Goal: Task Accomplishment & Management: Use online tool/utility

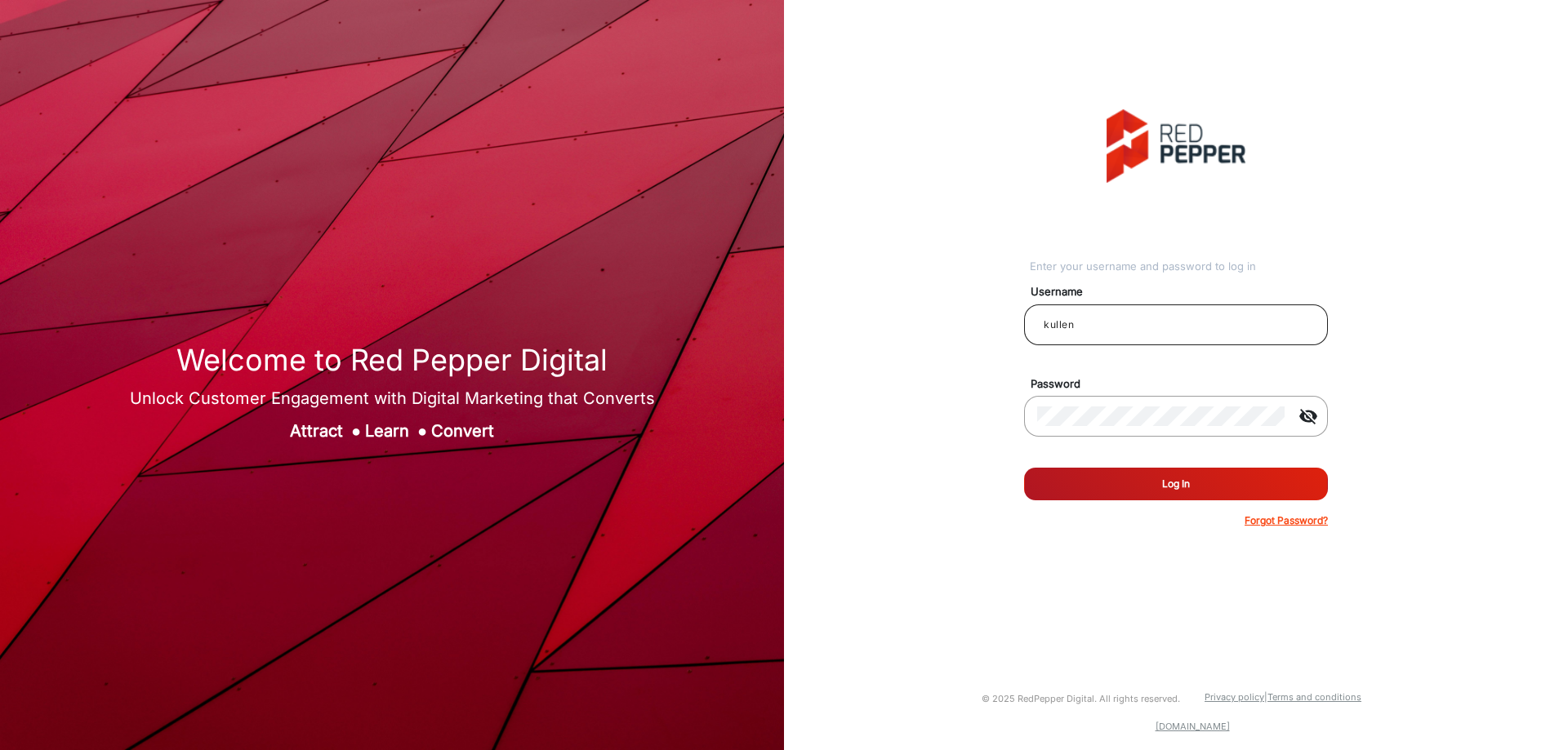
click at [1101, 324] on input "kullen" at bounding box center [1176, 325] width 278 height 20
type input "CSTeam_Briefing Form"
click at [1115, 480] on button "Log In" at bounding box center [1176, 484] width 304 height 33
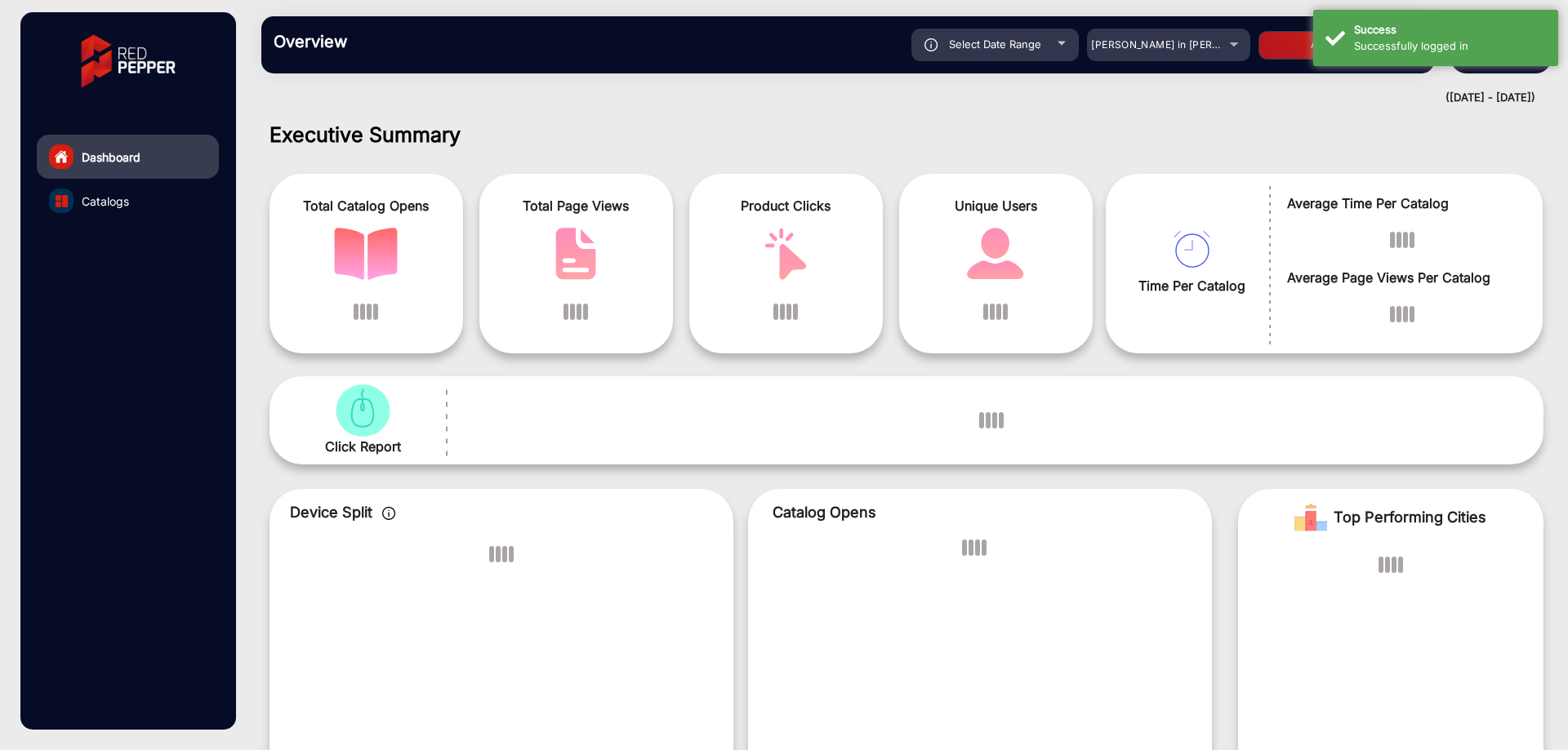
scroll to position [13, 0]
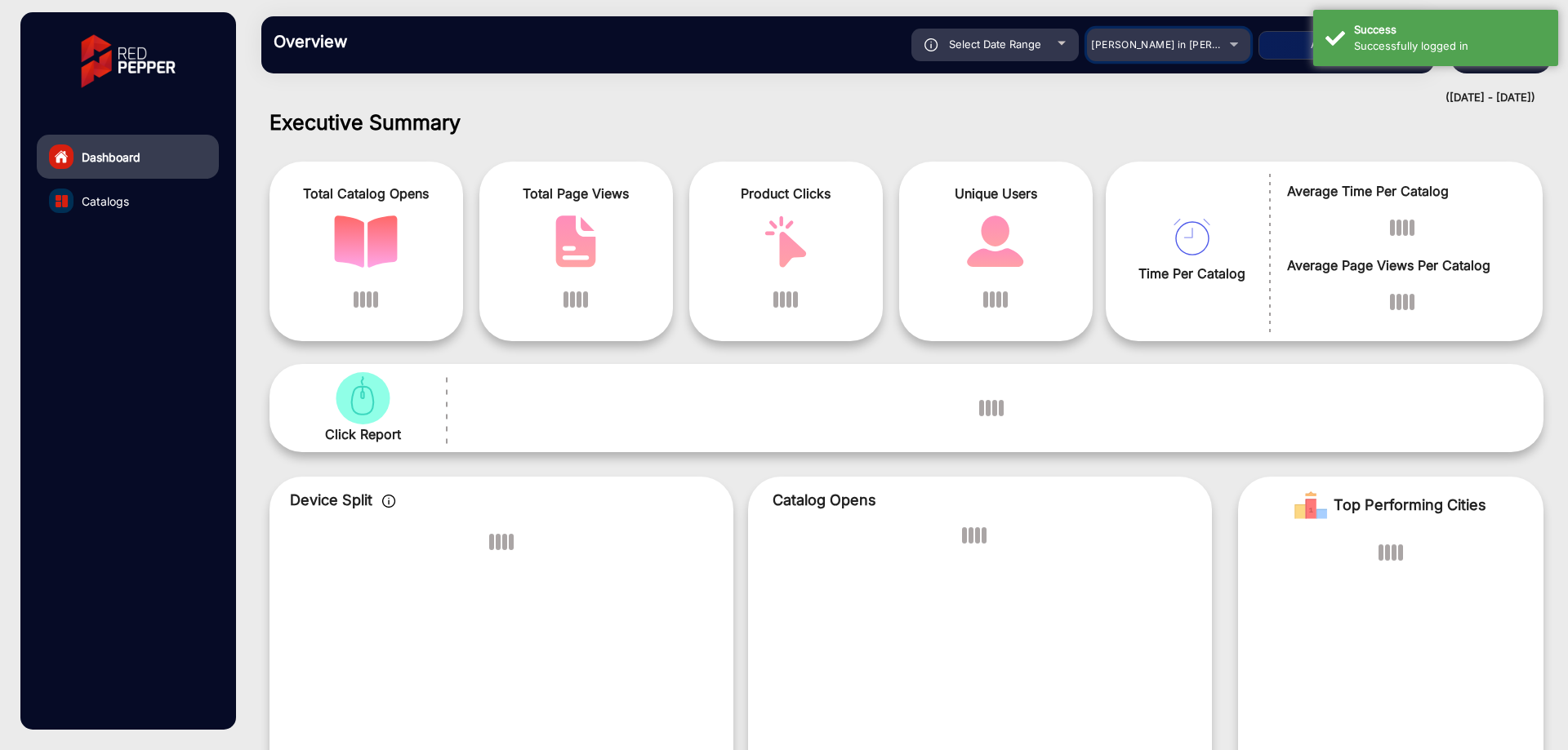
click at [1195, 54] on mat-select "[PERSON_NAME] in [PERSON_NAME]" at bounding box center [1169, 45] width 163 height 33
click at [1195, 54] on div "[PERSON_NAME] in [PERSON_NAME]" at bounding box center [1157, 45] width 131 height 20
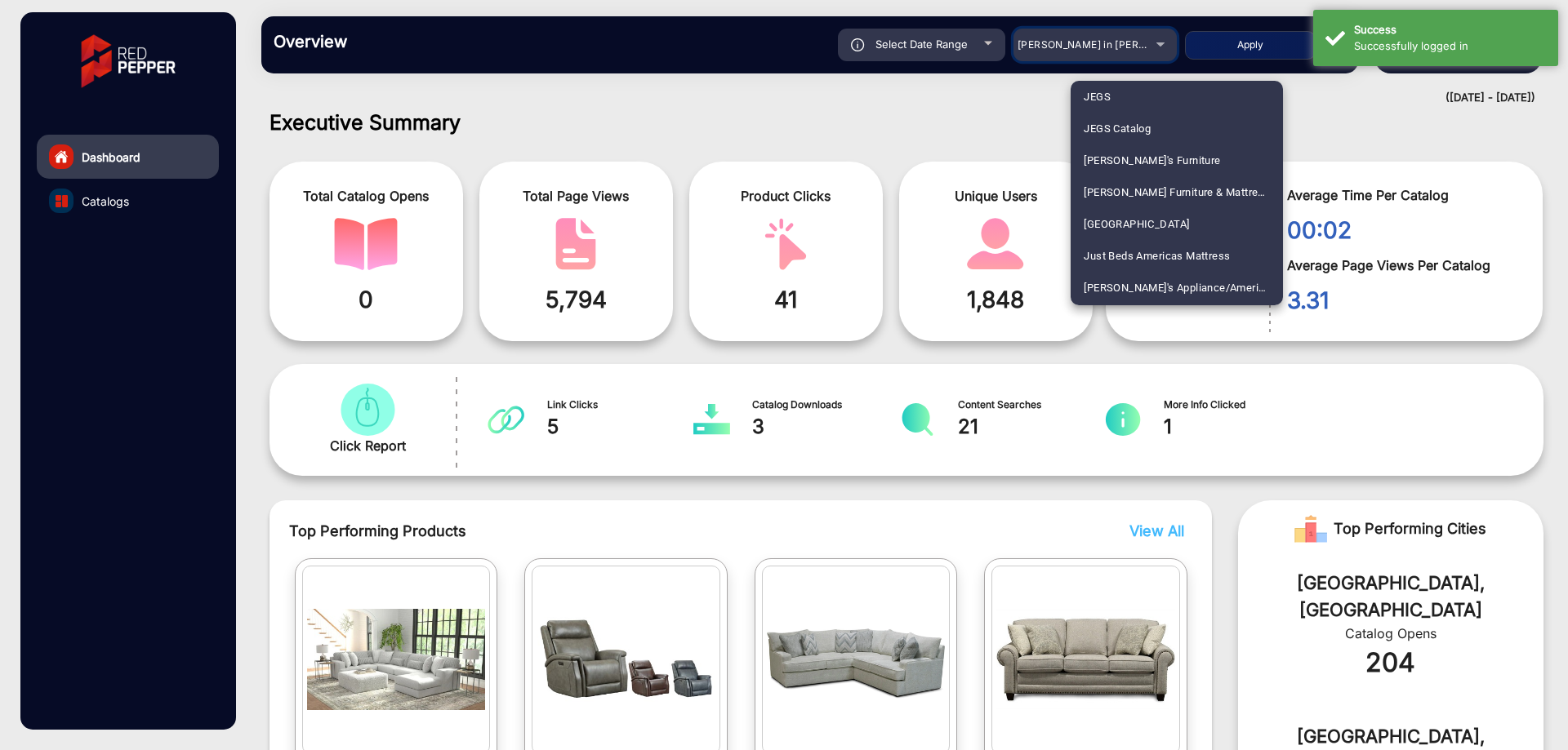
scroll to position [2613, 0]
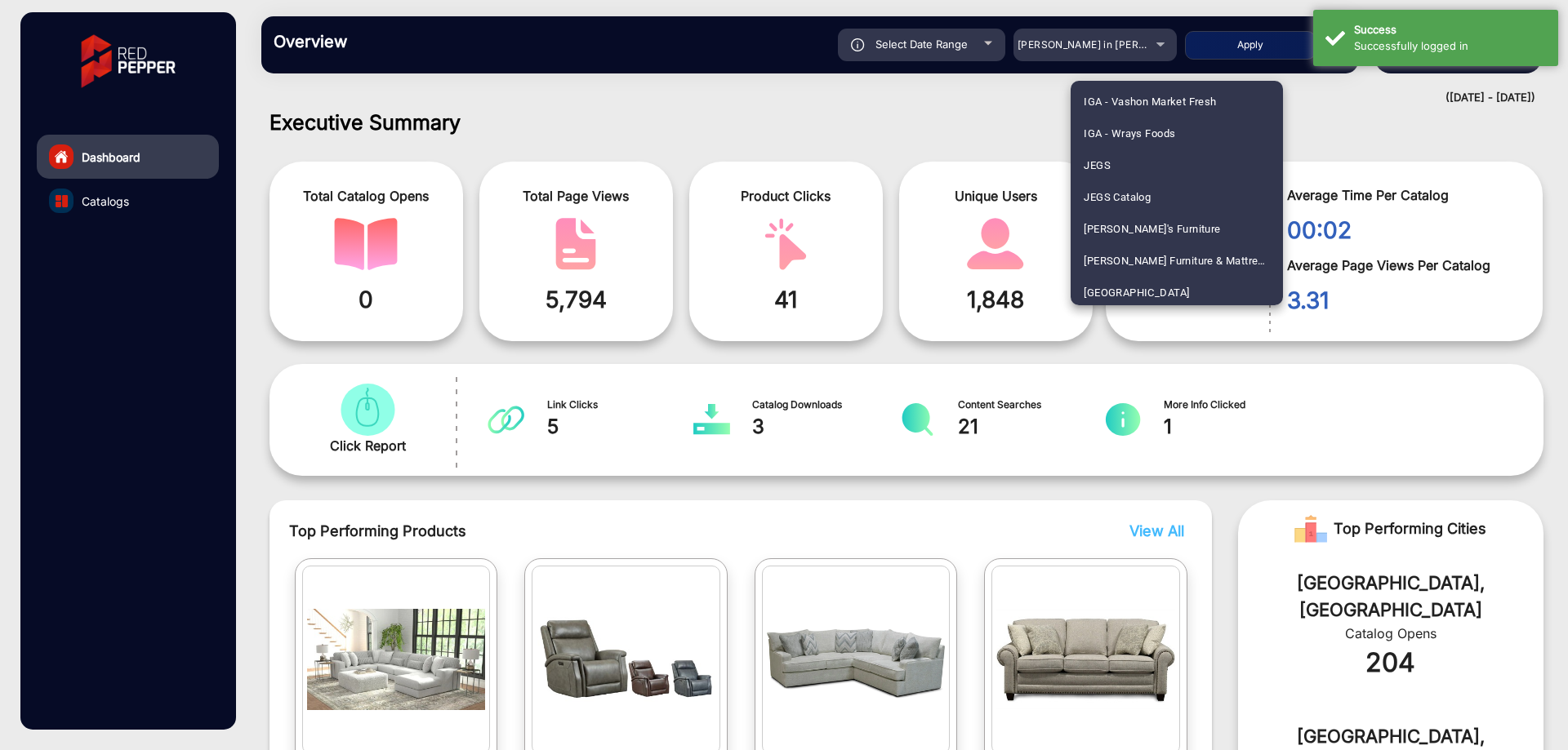
click at [1069, 50] on div at bounding box center [784, 375] width 1568 height 750
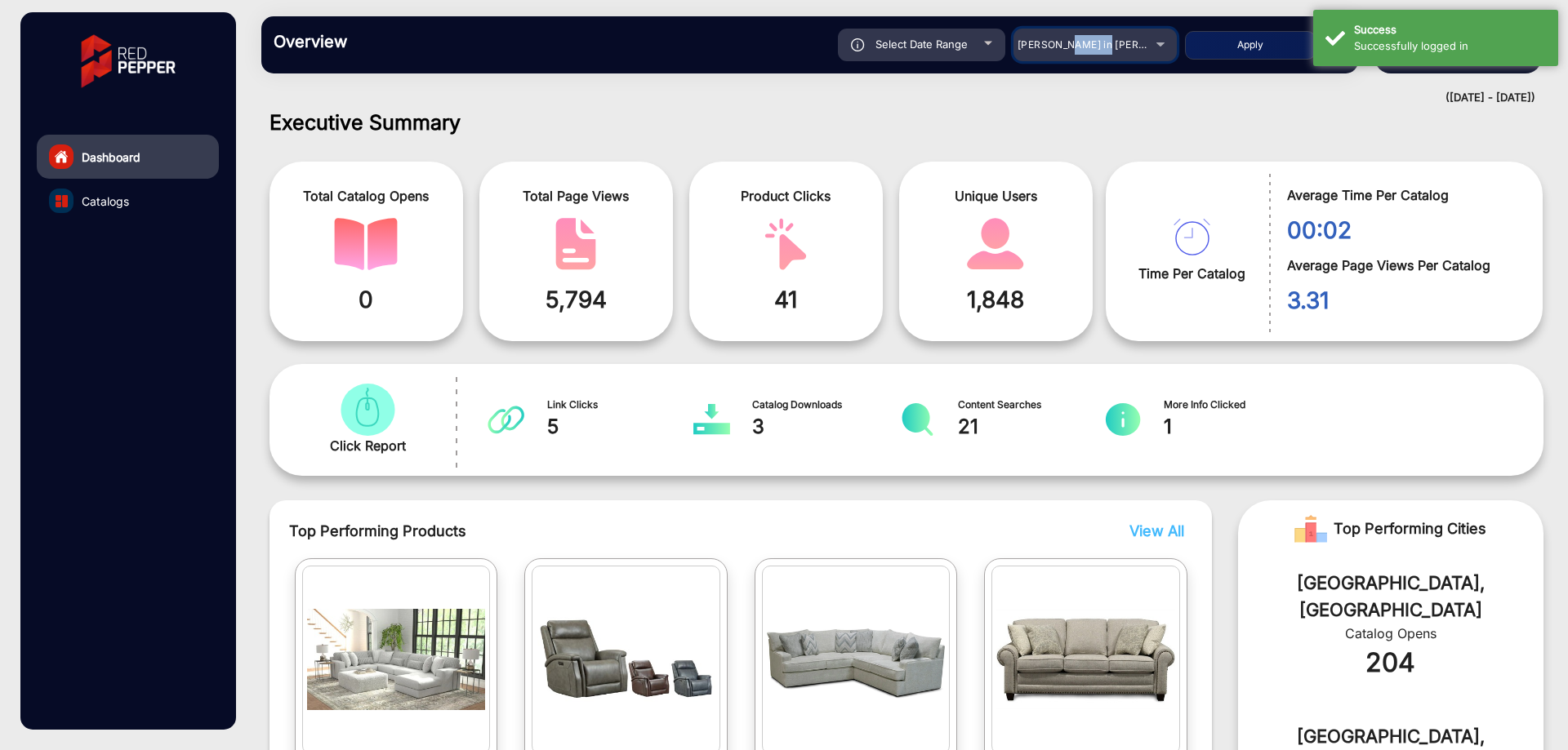
click at [1069, 50] on span "[PERSON_NAME] in [PERSON_NAME]" at bounding box center [1108, 44] width 181 height 13
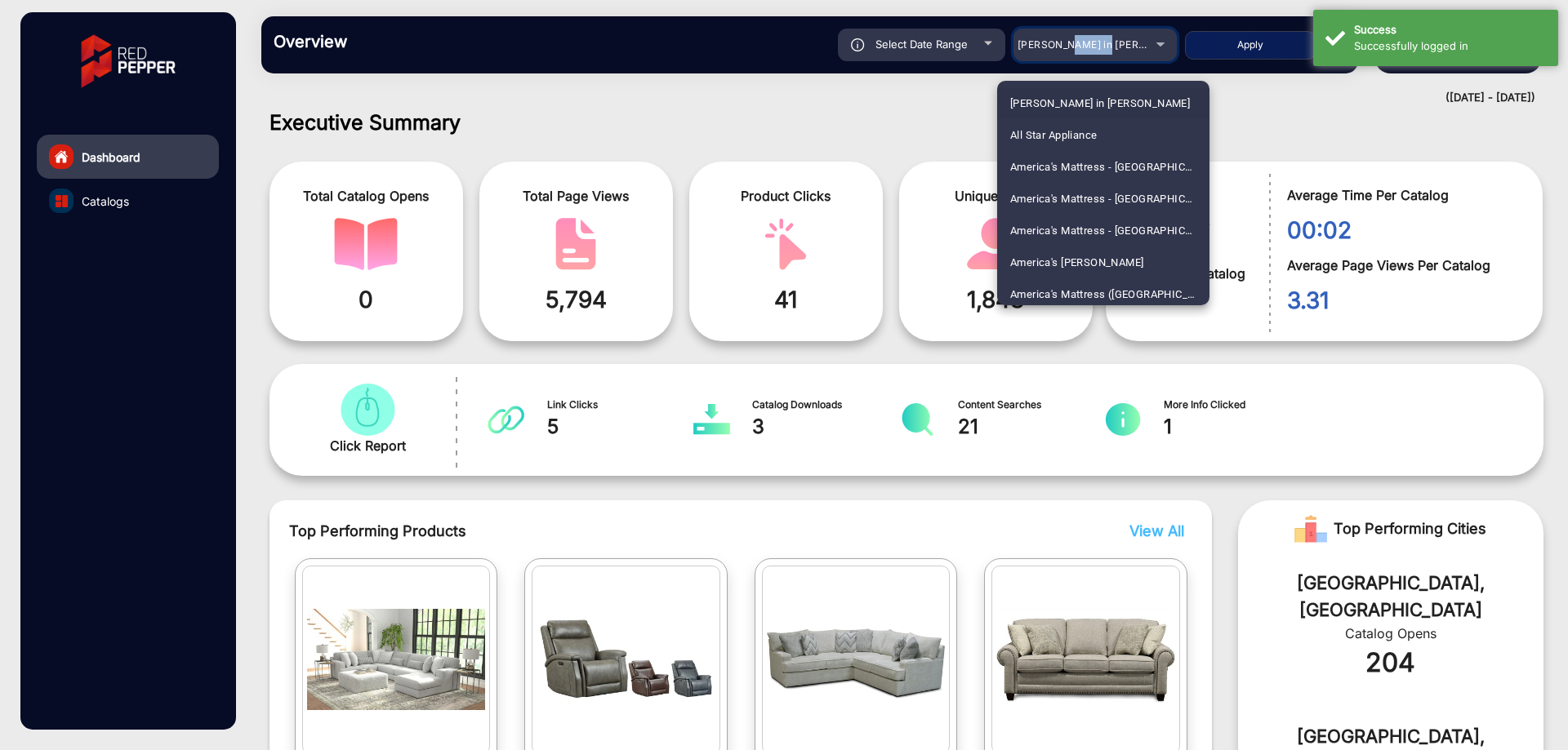
scroll to position [2170, 0]
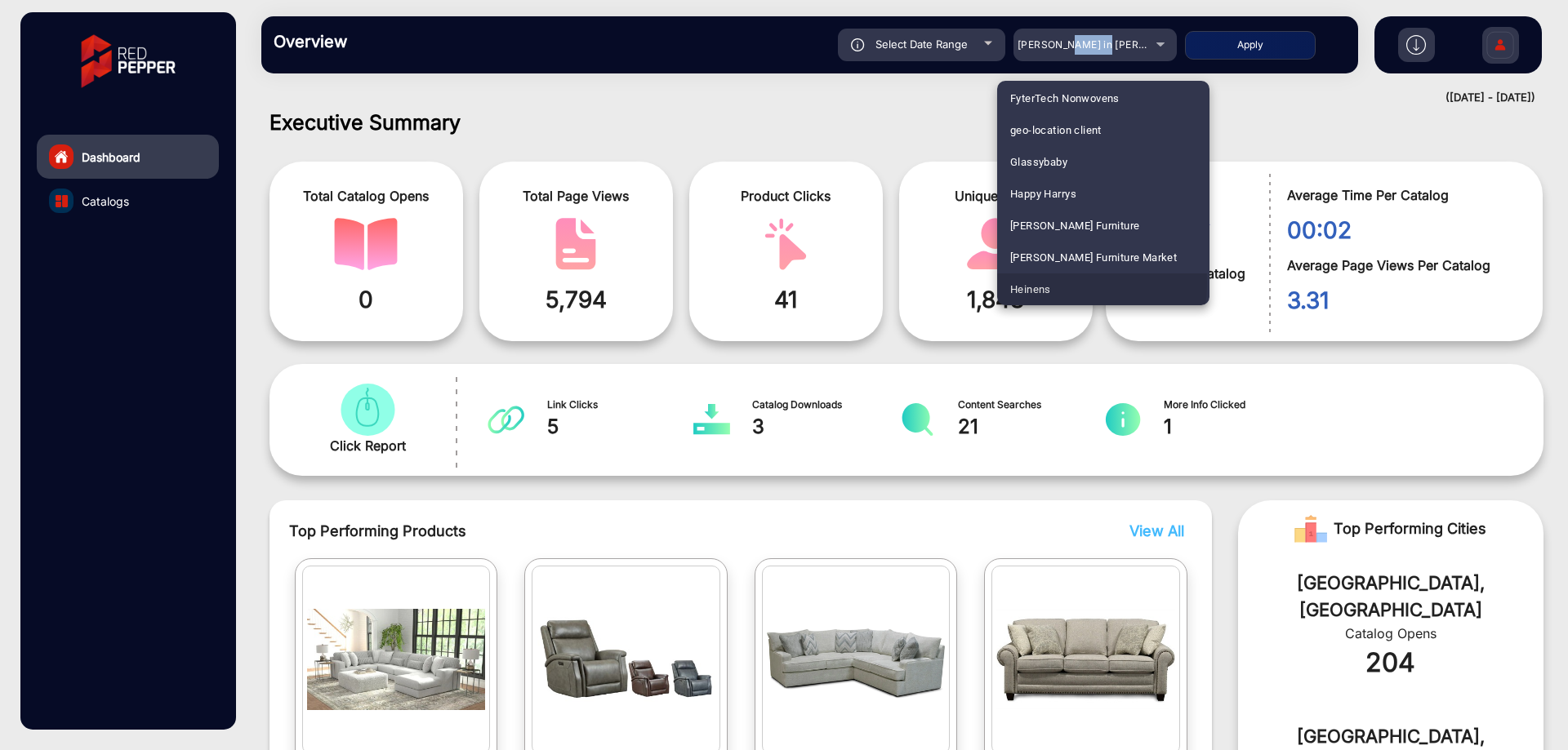
click at [1039, 282] on span "Heinens" at bounding box center [1031, 289] width 41 height 32
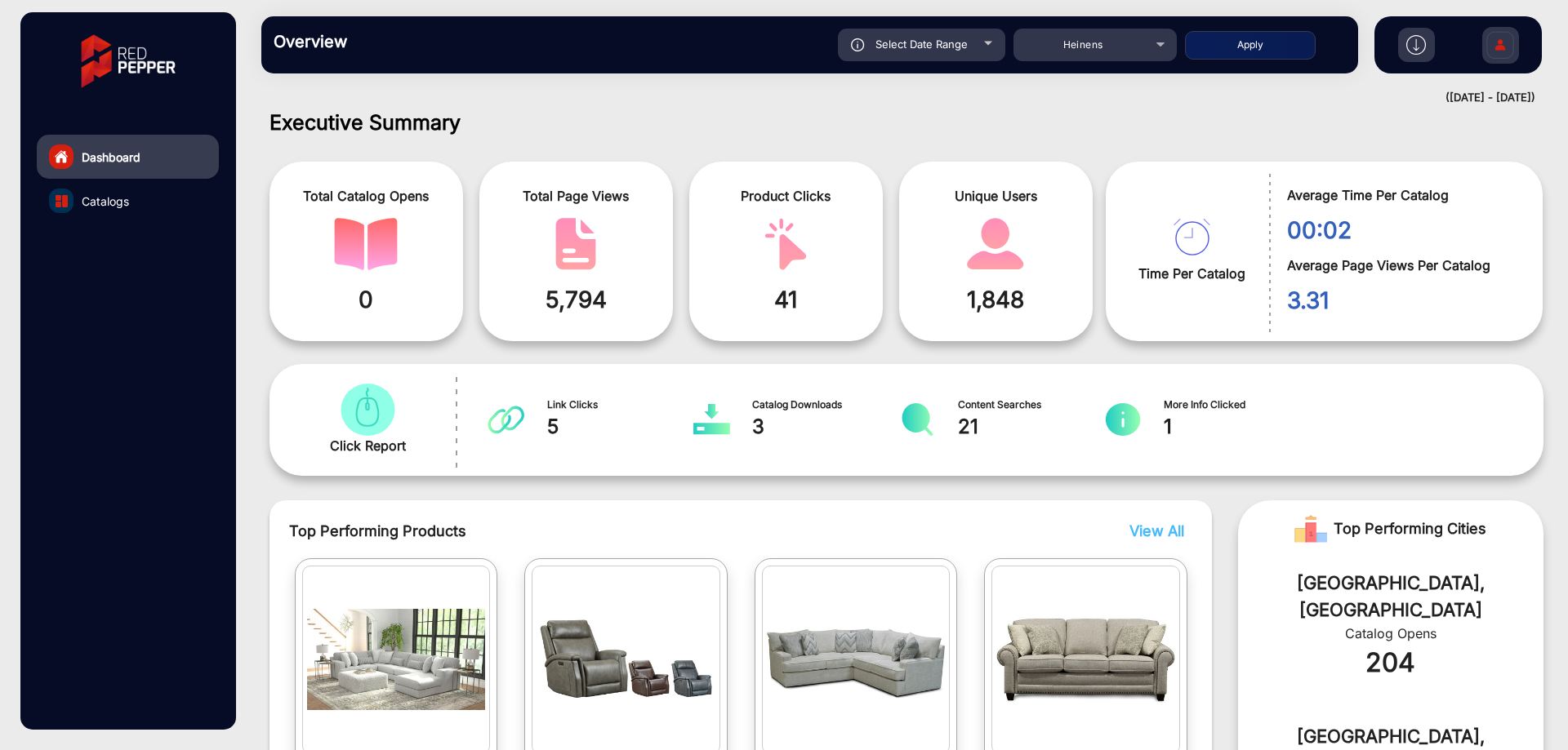
click at [1256, 40] on button "Apply" at bounding box center [1250, 45] width 131 height 29
type input "[DATE]"
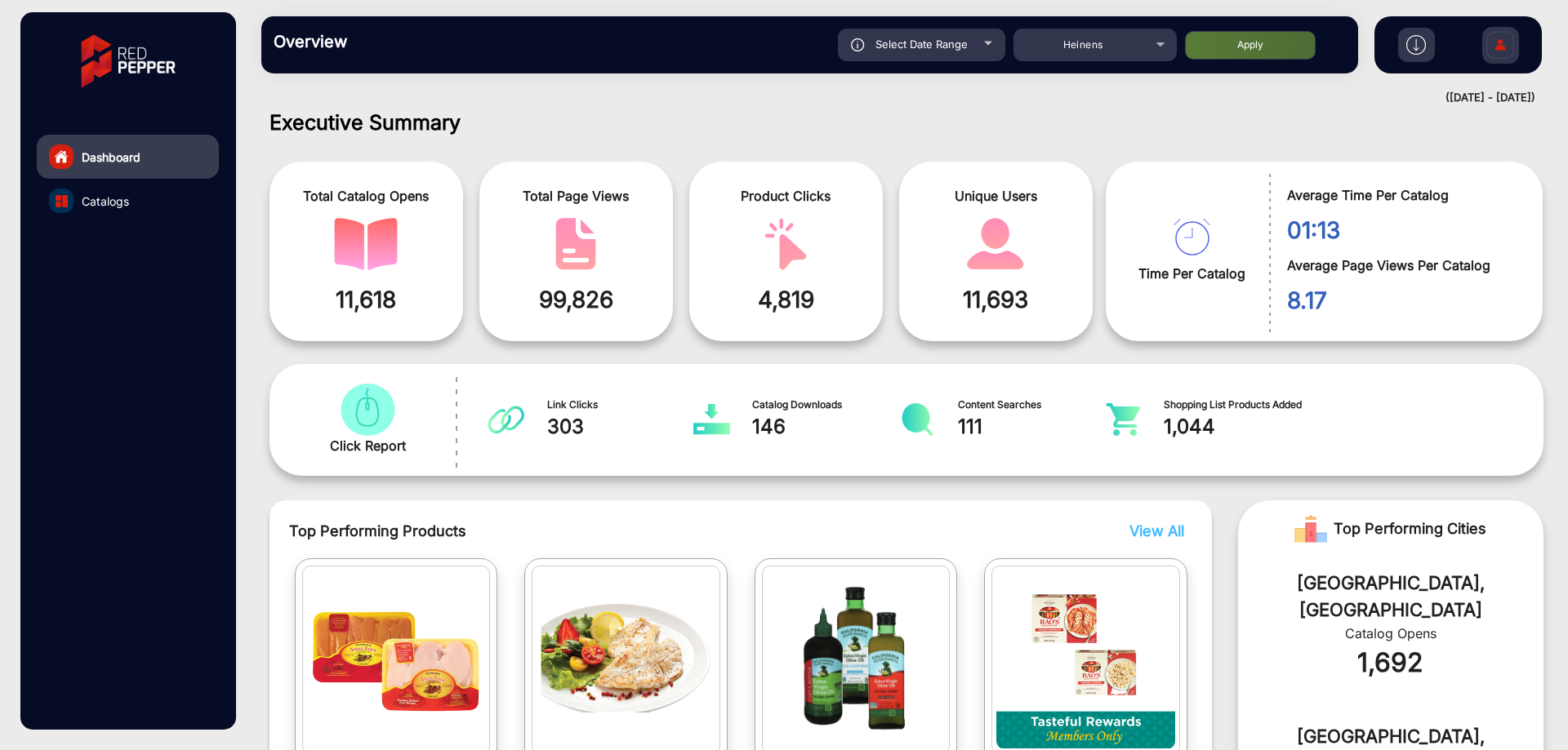
click at [133, 201] on link "Catalogs" at bounding box center [128, 200] width 182 height 44
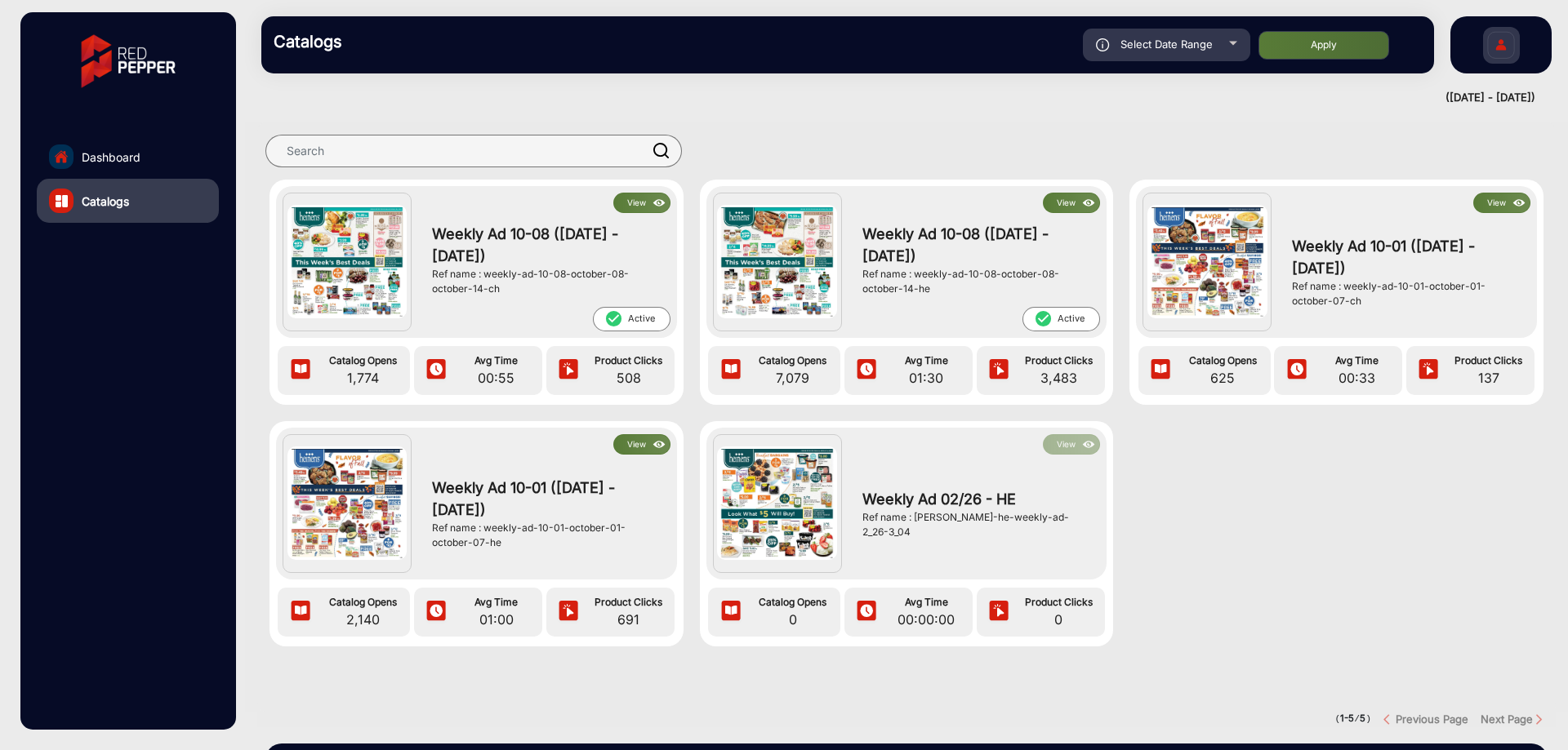
click at [639, 213] on div "Weekly Ad 10-08 ([DATE] - [DATE]) Ref name : weekly-ad-10-08-october-08-october…" at bounding box center [546, 260] width 246 height 94
click at [644, 203] on button "View" at bounding box center [642, 202] width 57 height 21
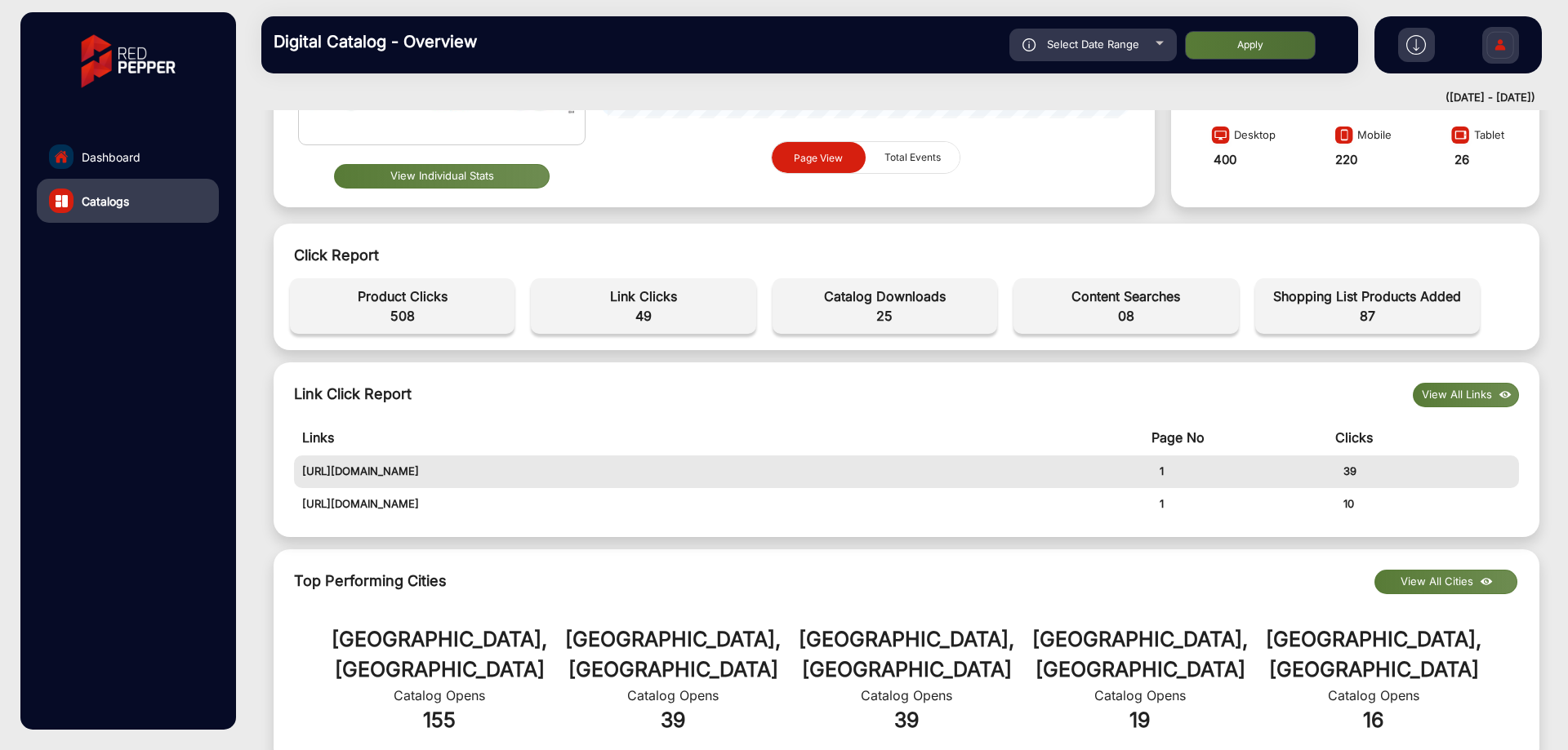
scroll to position [323, 0]
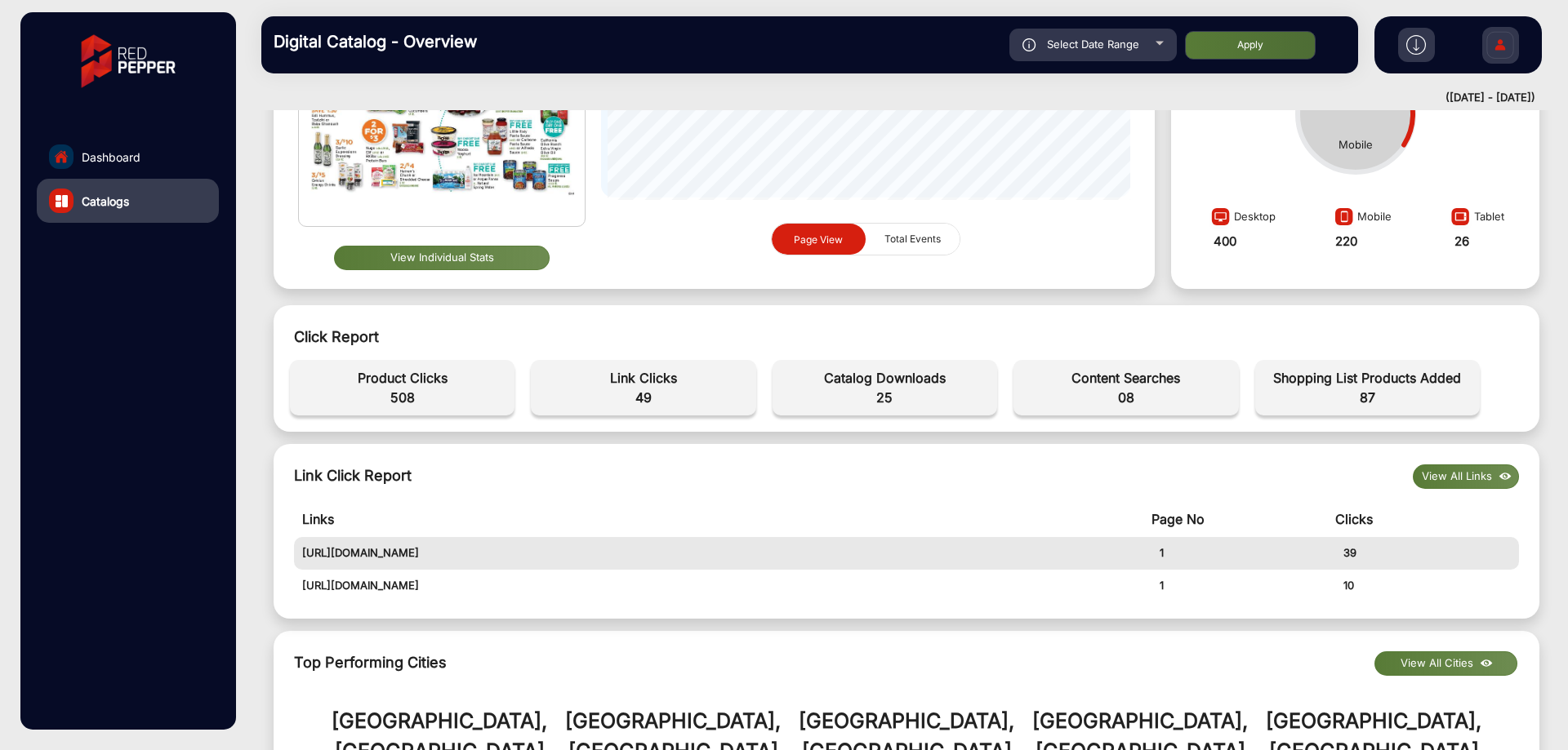
click at [347, 552] on td "[URL][DOMAIN_NAME]" at bounding box center [722, 553] width 858 height 33
click at [471, 589] on td "[URL][DOMAIN_NAME]" at bounding box center [722, 586] width 858 height 33
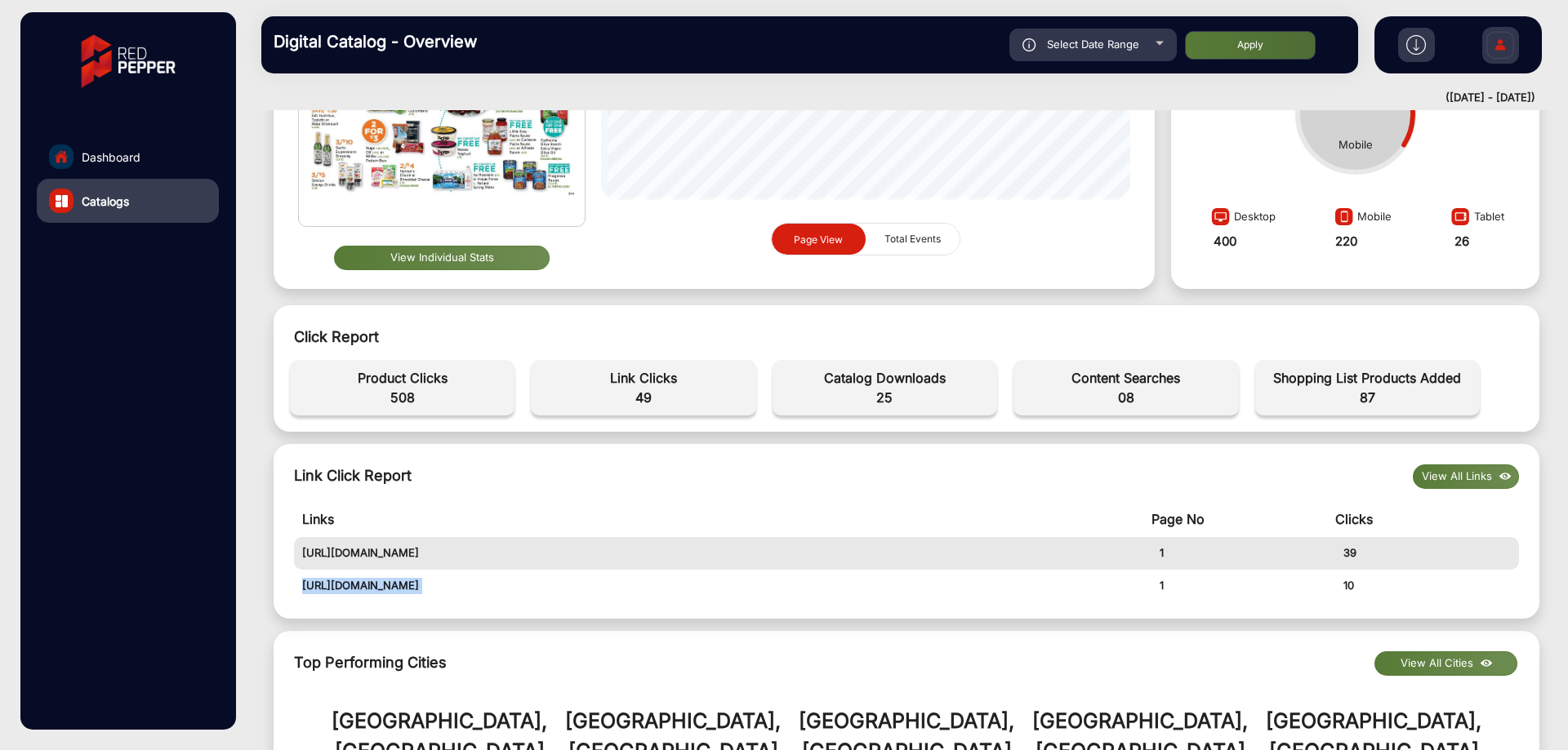
click at [471, 589] on td "[URL][DOMAIN_NAME]" at bounding box center [722, 586] width 858 height 33
click at [438, 587] on td "[URL][DOMAIN_NAME]" at bounding box center [722, 586] width 858 height 33
click at [438, 589] on td "[URL][DOMAIN_NAME]" at bounding box center [722, 586] width 858 height 33
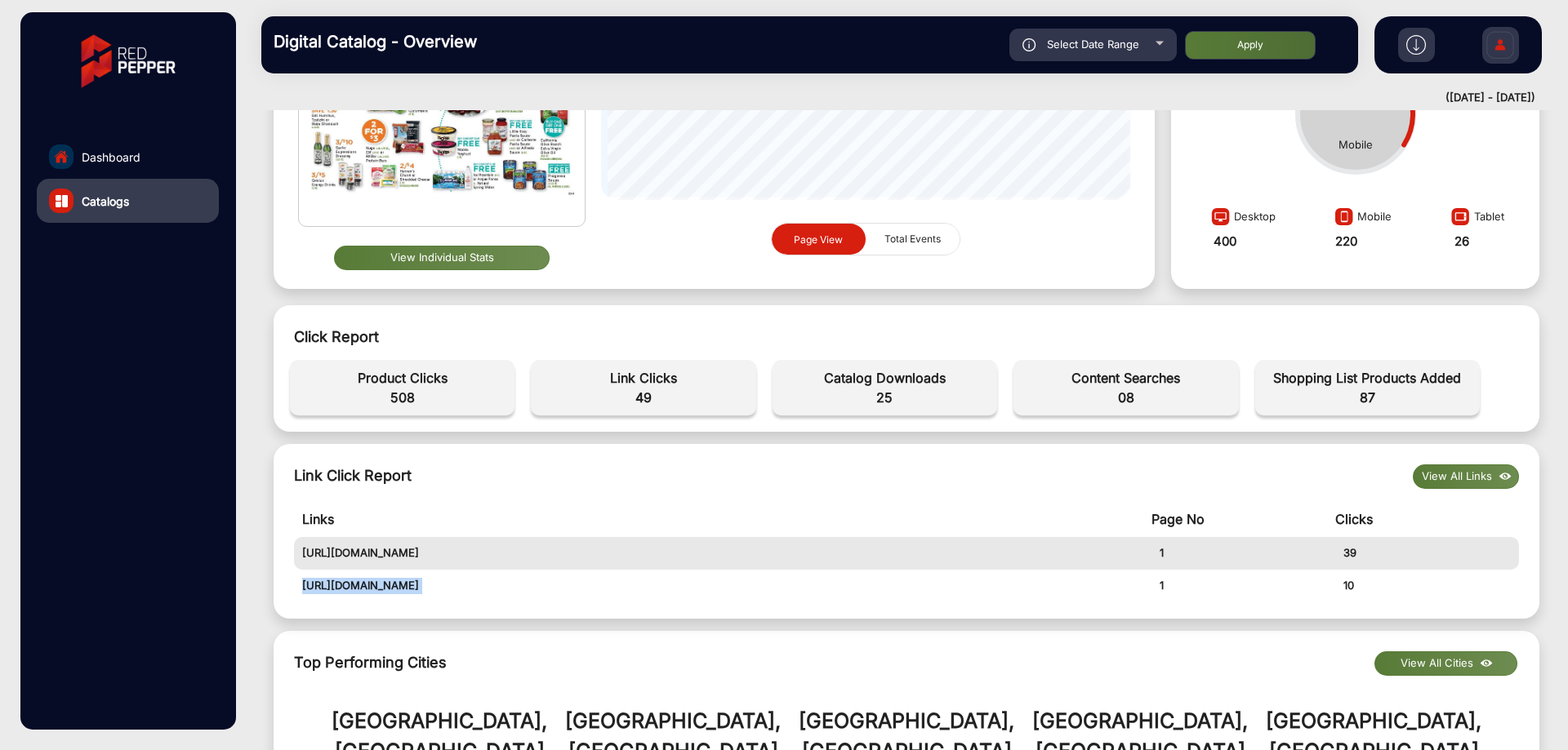
click at [438, 589] on td "[URL][DOMAIN_NAME]" at bounding box center [722, 586] width 858 height 33
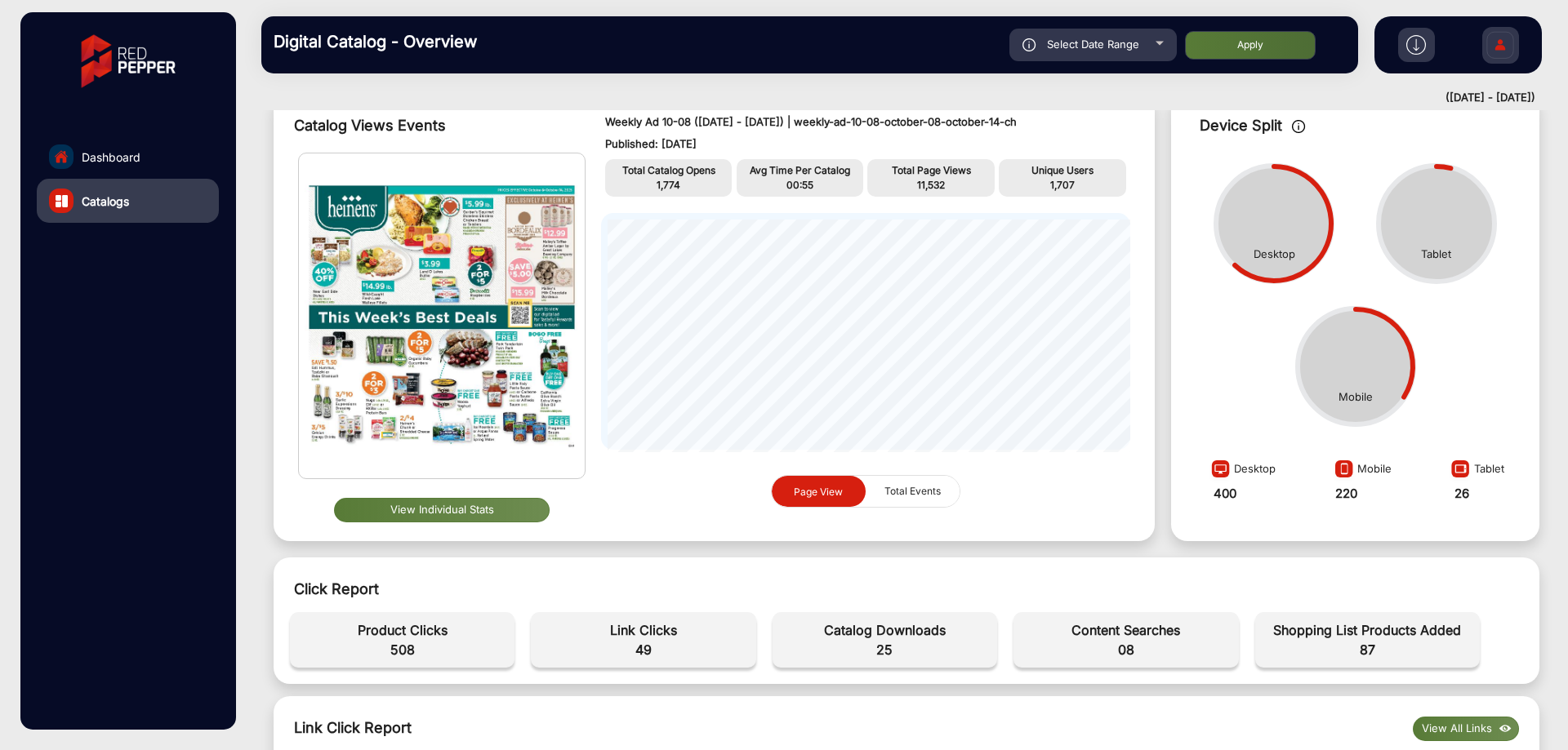
scroll to position [0, 0]
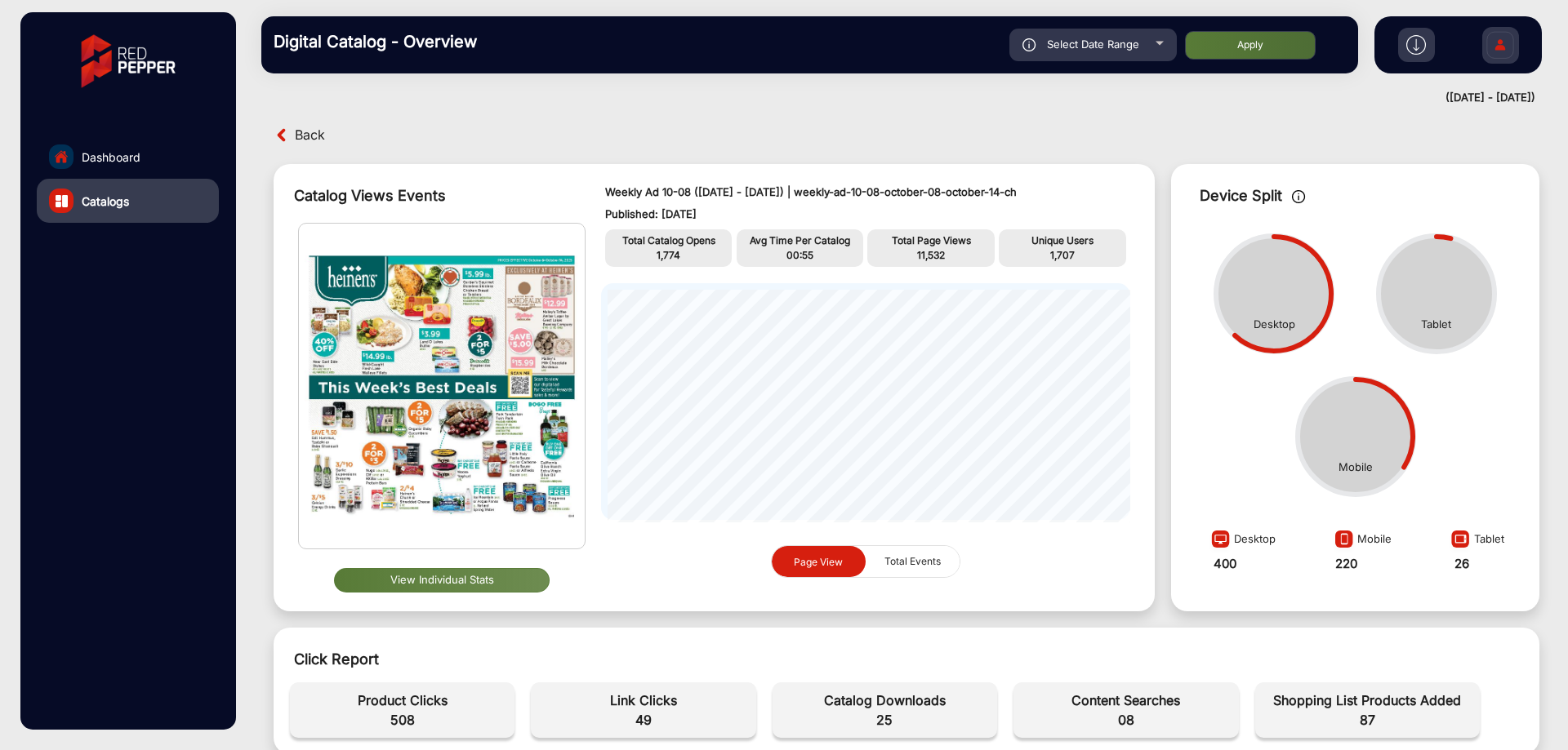
click at [453, 583] on button "View Individual Stats" at bounding box center [442, 580] width 216 height 24
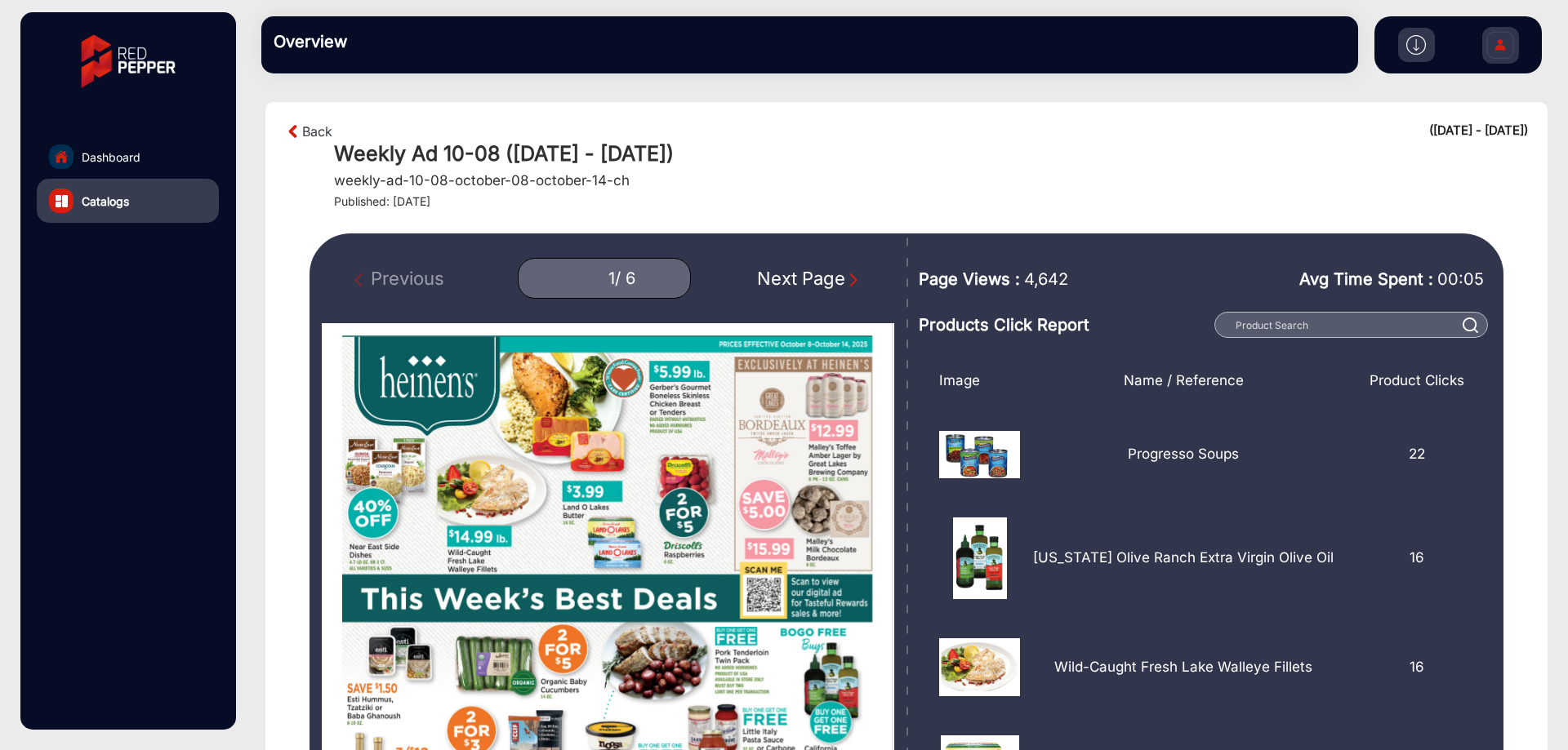
click at [841, 276] on div "Next Page" at bounding box center [809, 279] width 104 height 27
type input "2"
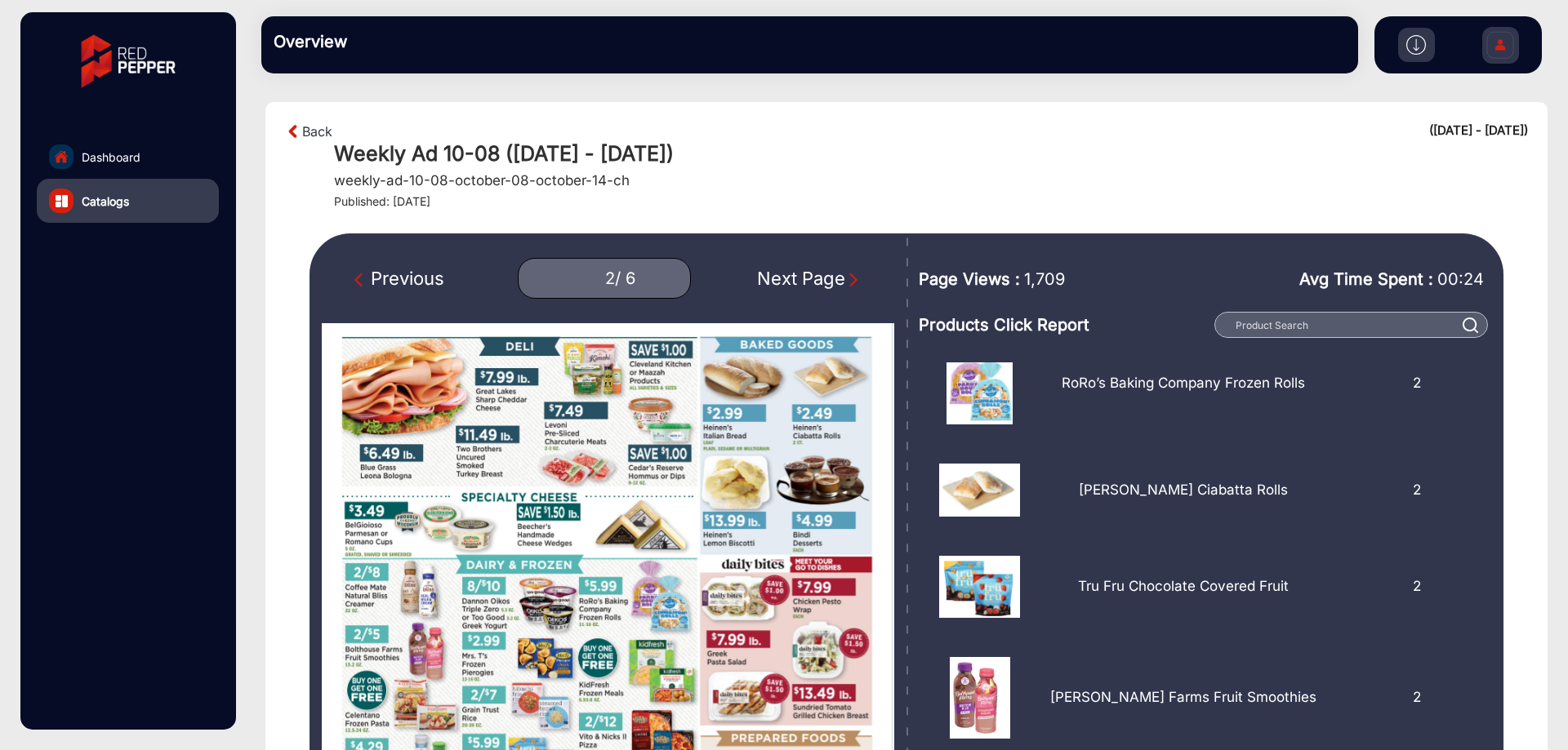
click at [1492, 39] on img at bounding box center [1501, 47] width 34 height 57
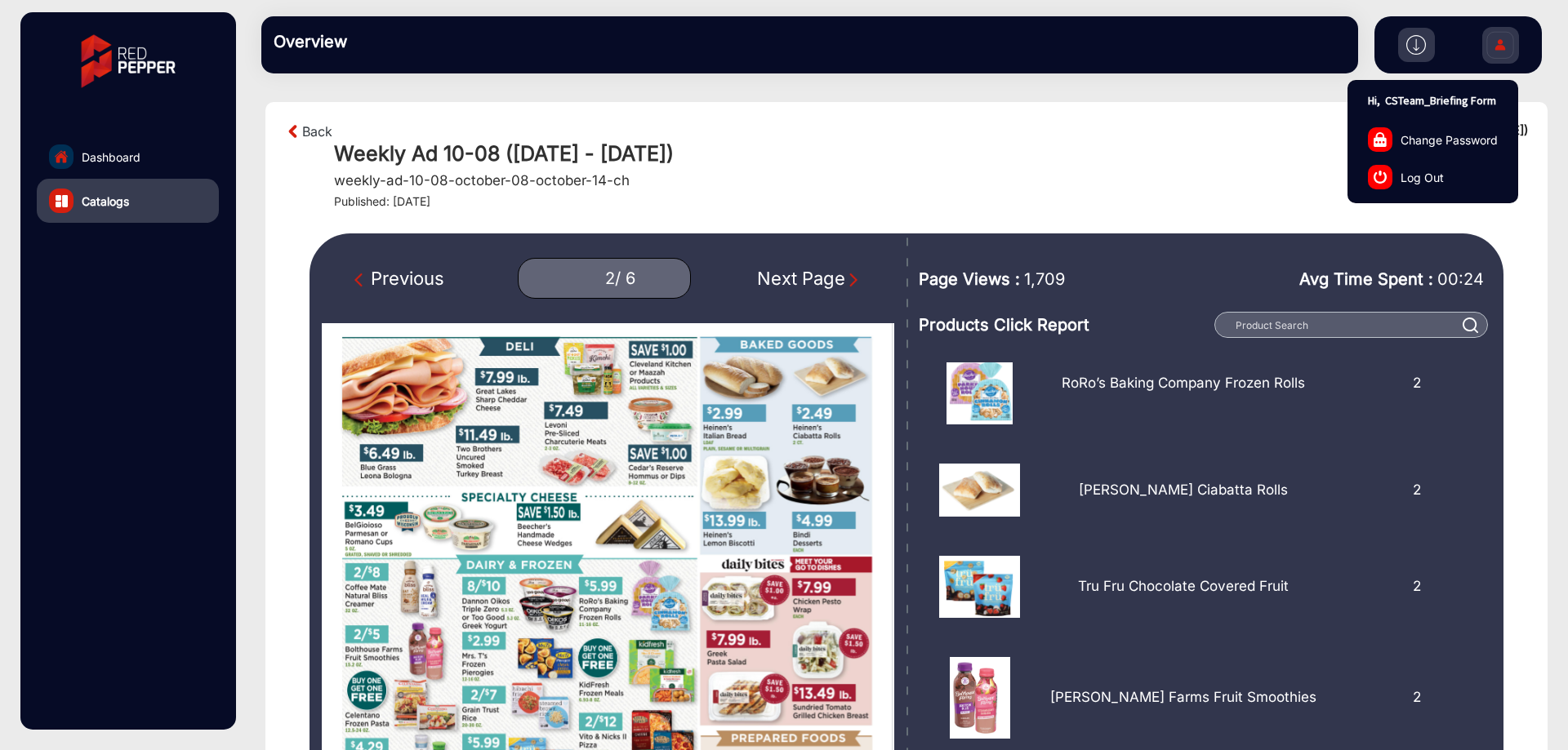
click at [1420, 173] on span "Log Out" at bounding box center [1423, 176] width 44 height 17
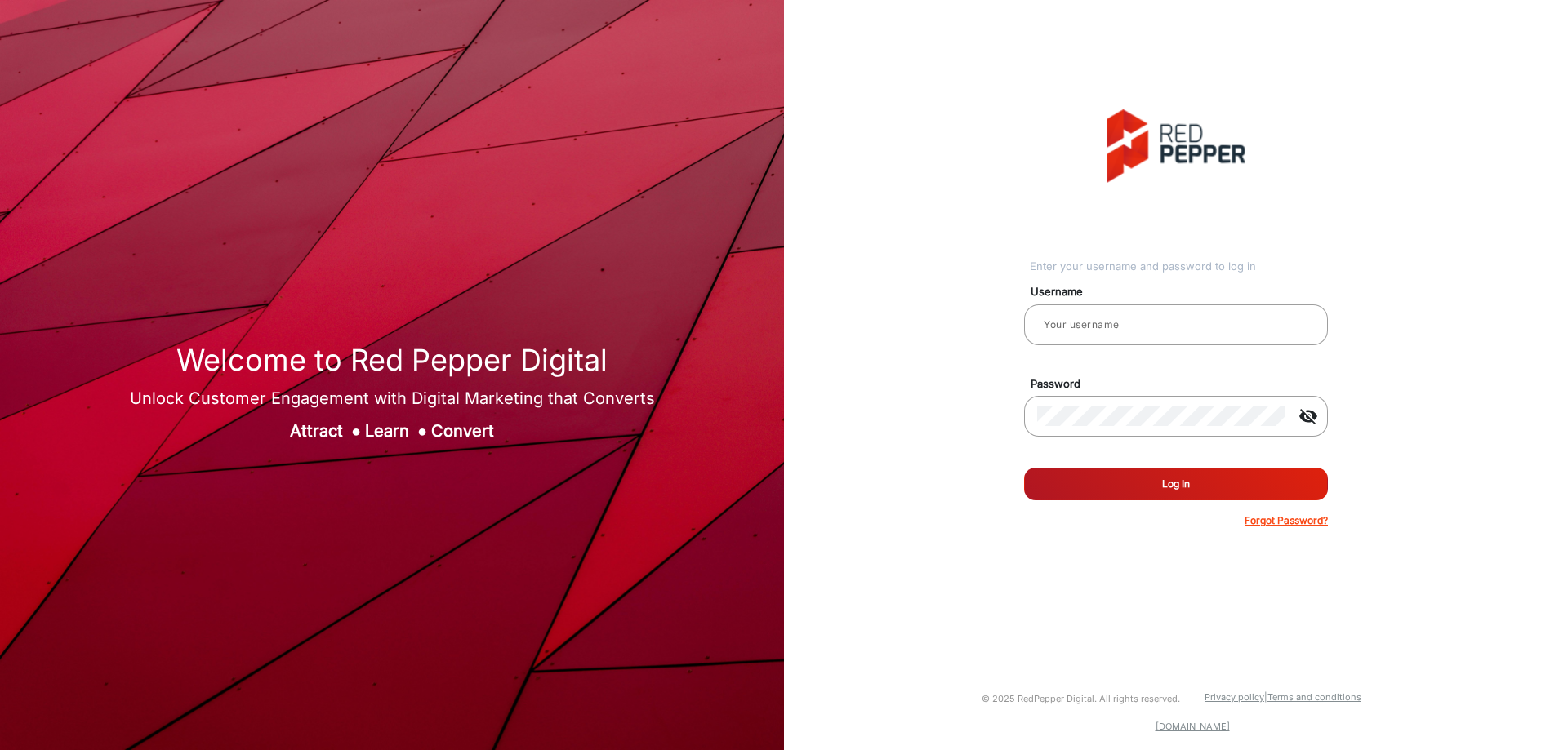
type input "CSTeam_Briefing Form"
click at [1305, 412] on mat-icon "visibility_off" at bounding box center [1308, 416] width 39 height 20
click at [935, 422] on div "Enter your username and password to log in Username CSTeam_Briefing Form Passwo…" at bounding box center [1176, 318] width 808 height 638
click at [1110, 331] on input "CSTeam_Briefing Form" at bounding box center [1176, 325] width 278 height 20
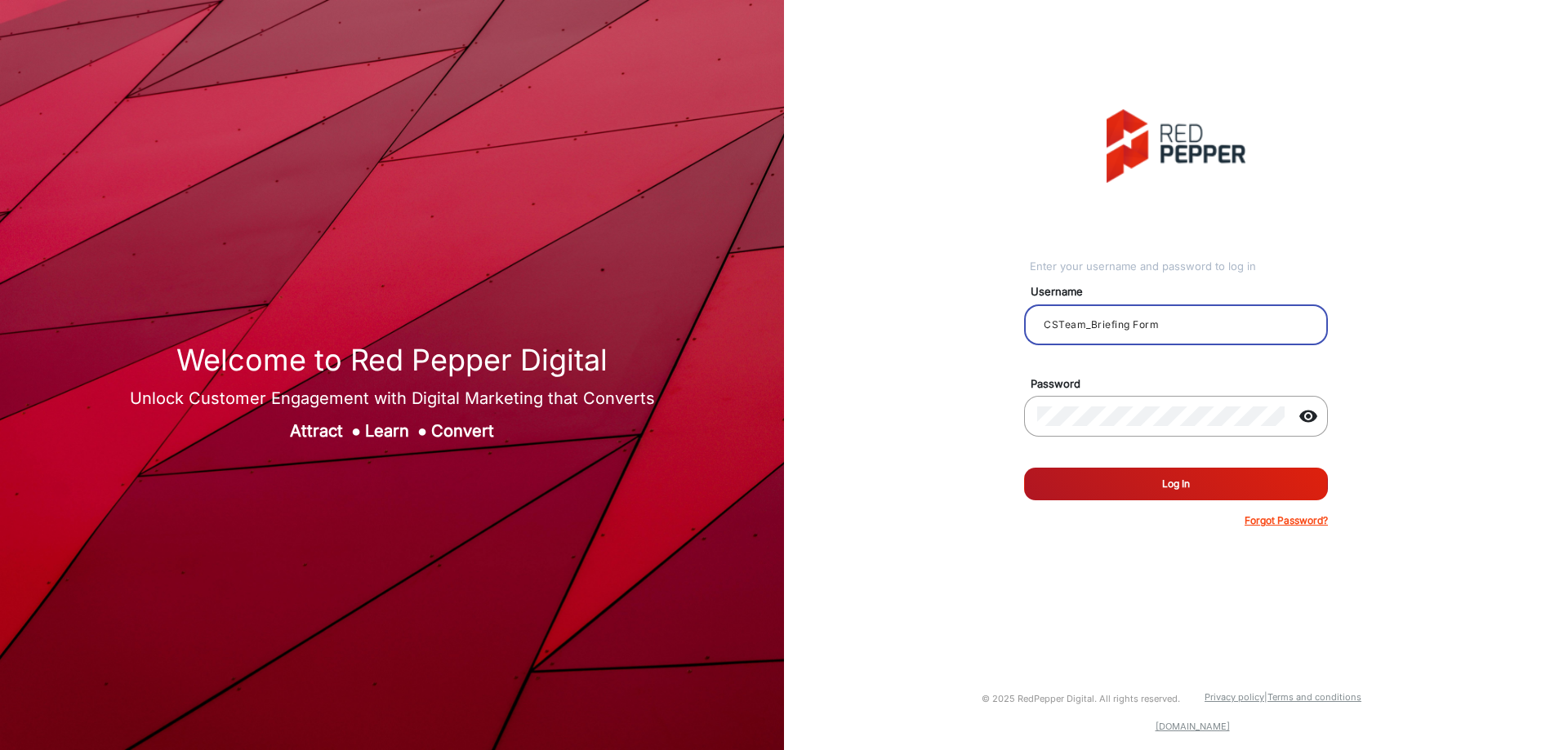
click at [1110, 331] on input "CSTeam_Briefing Form" at bounding box center [1176, 325] width 278 height 20
